Goal: Information Seeking & Learning: Learn about a topic

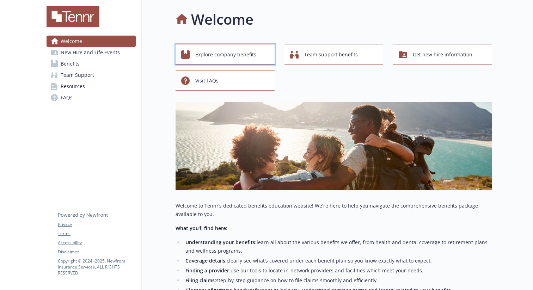
click at [236, 53] on span "Explore company benefits" at bounding box center [225, 54] width 61 height 13
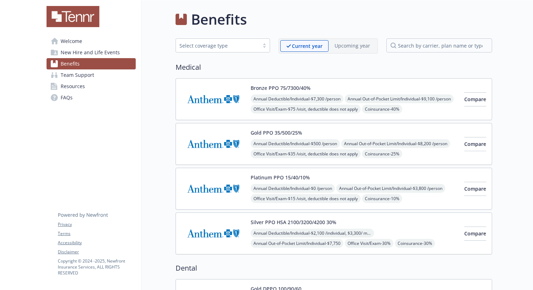
click at [98, 85] on link "Resources" at bounding box center [91, 86] width 89 height 11
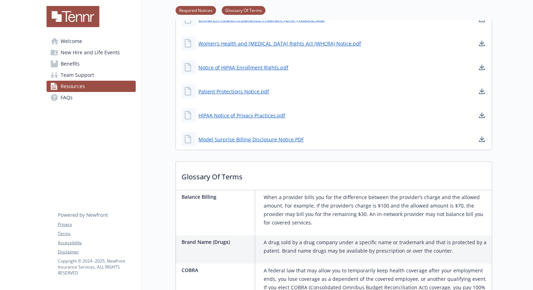
scroll to position [333, 0]
